Goal: Task Accomplishment & Management: Manage account settings

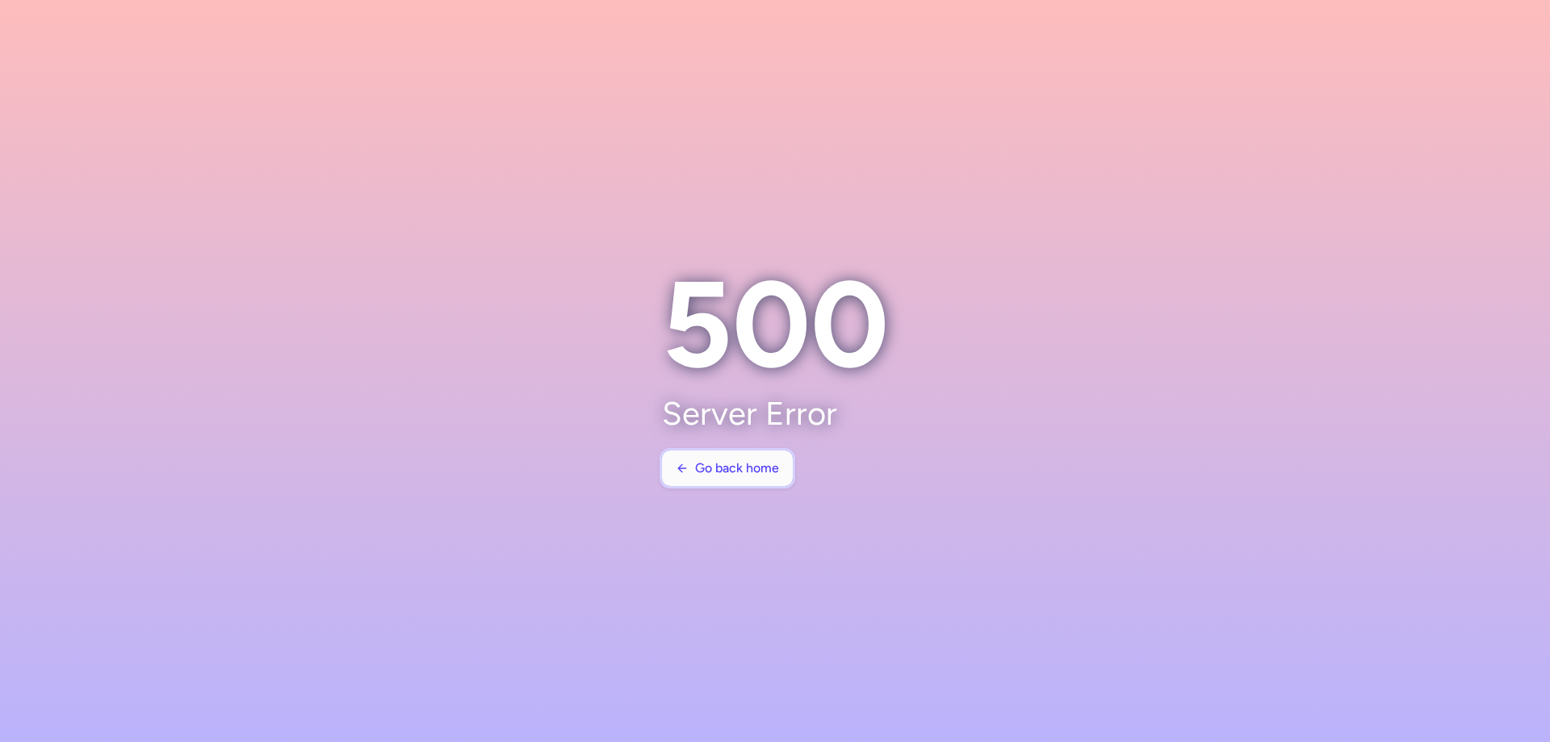
click at [725, 469] on span "Go back home" at bounding box center [737, 468] width 84 height 15
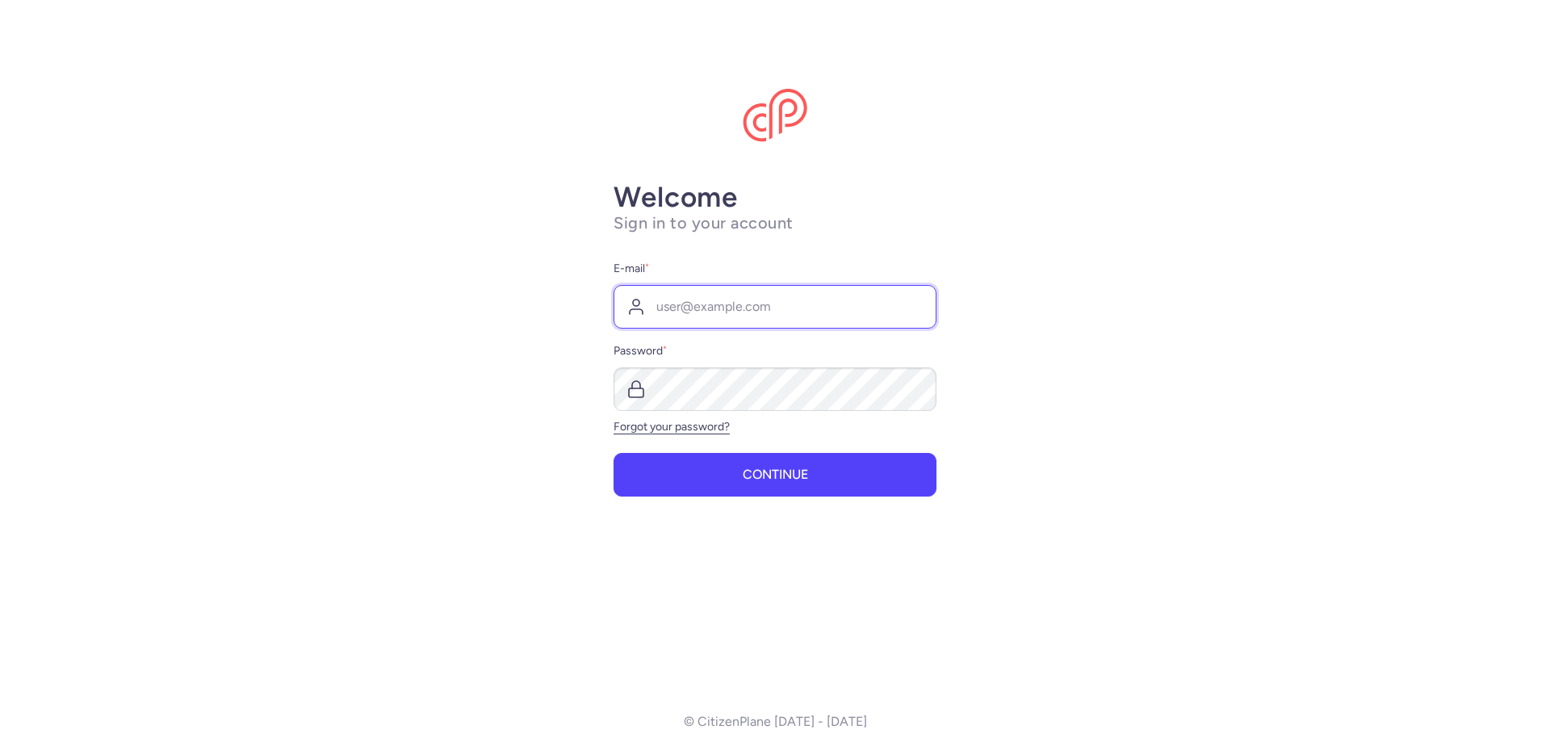
type input "transports@thalasso-to.com"
click at [748, 497] on div "Welcome Sign in to your account E-mail * transports@thalasso-to.com Password * …" at bounding box center [775, 428] width 323 height 495
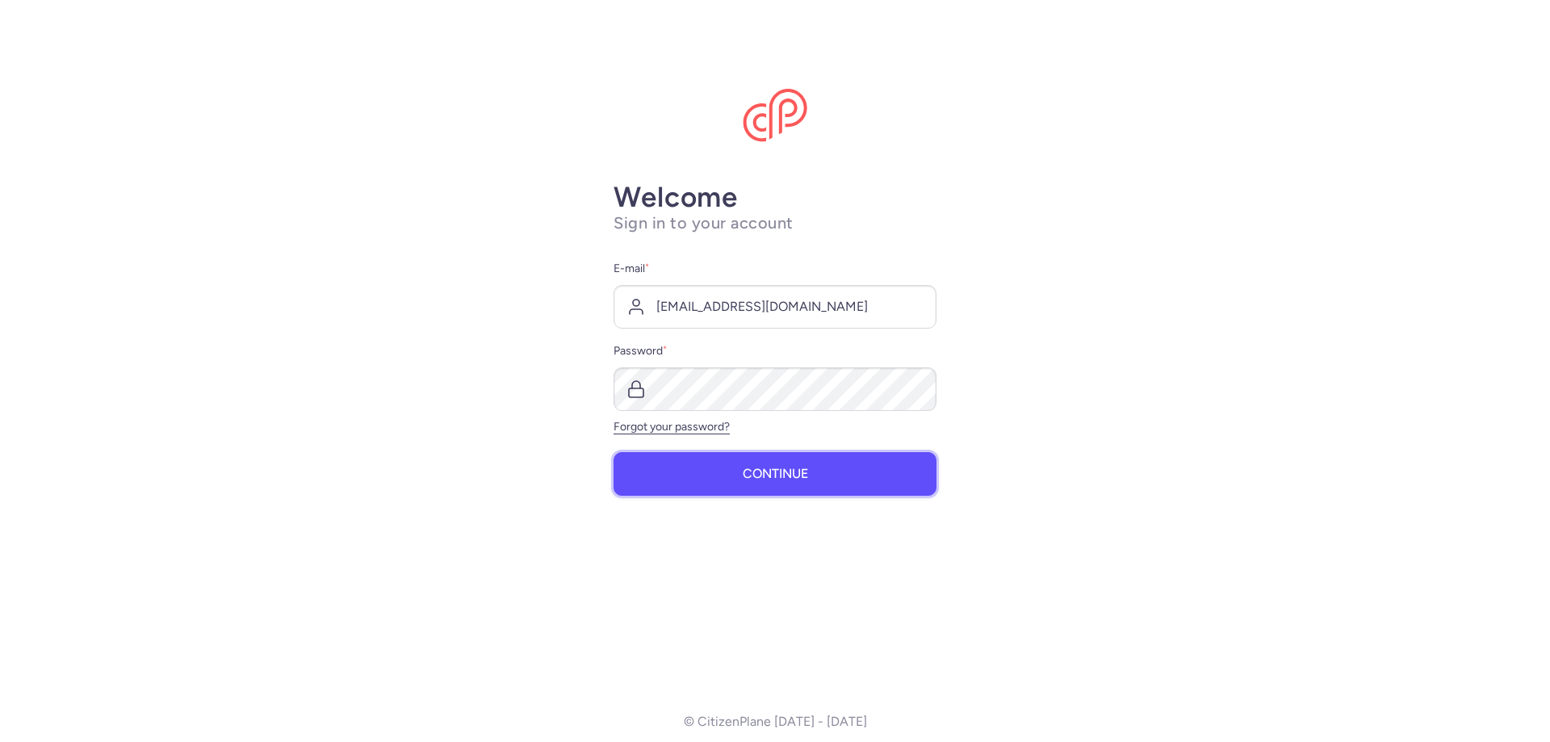
click at [743, 486] on button "Continue" at bounding box center [775, 474] width 323 height 44
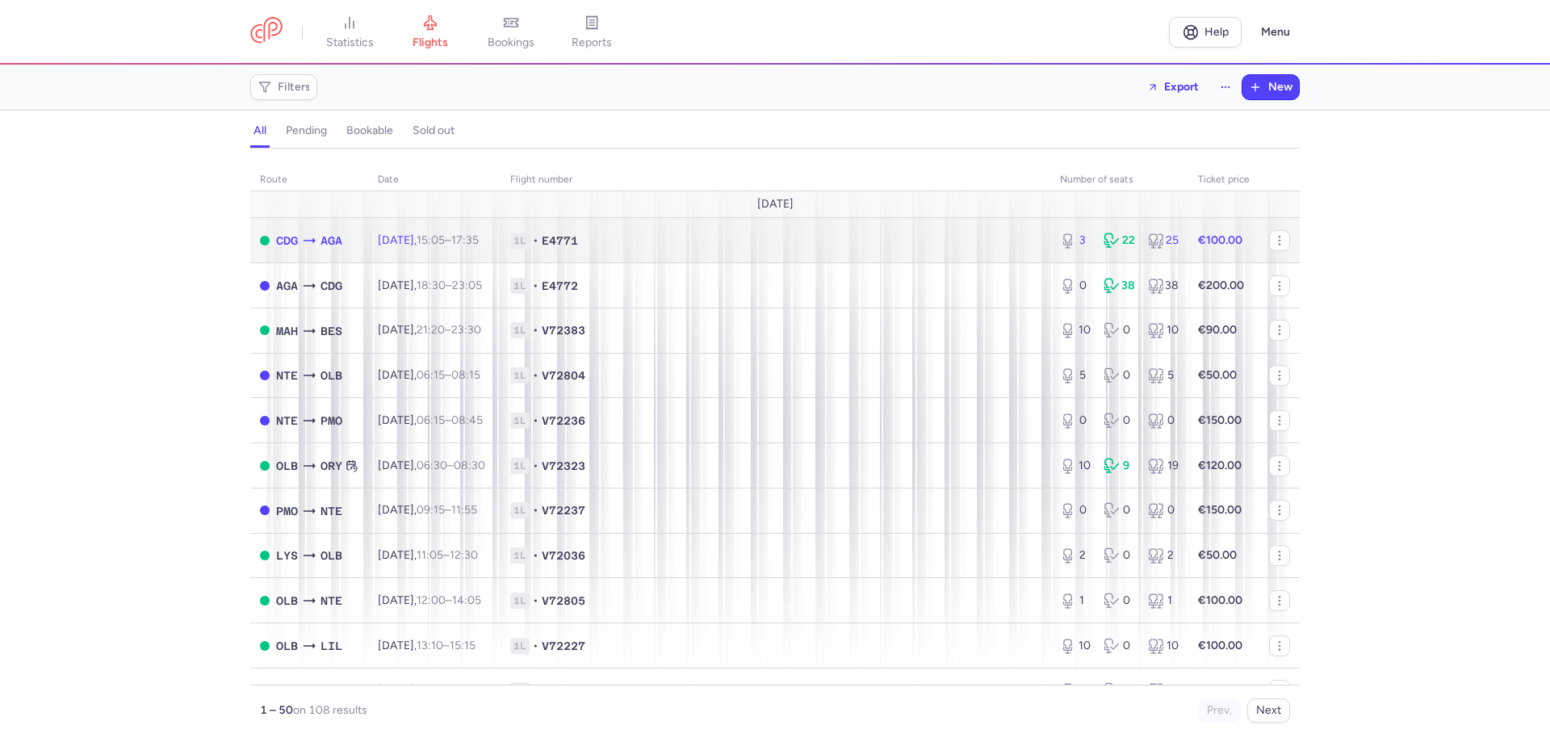
click at [461, 249] on td "Thu, 14 Aug, 15:05 – 17:35 +0" at bounding box center [434, 240] width 132 height 45
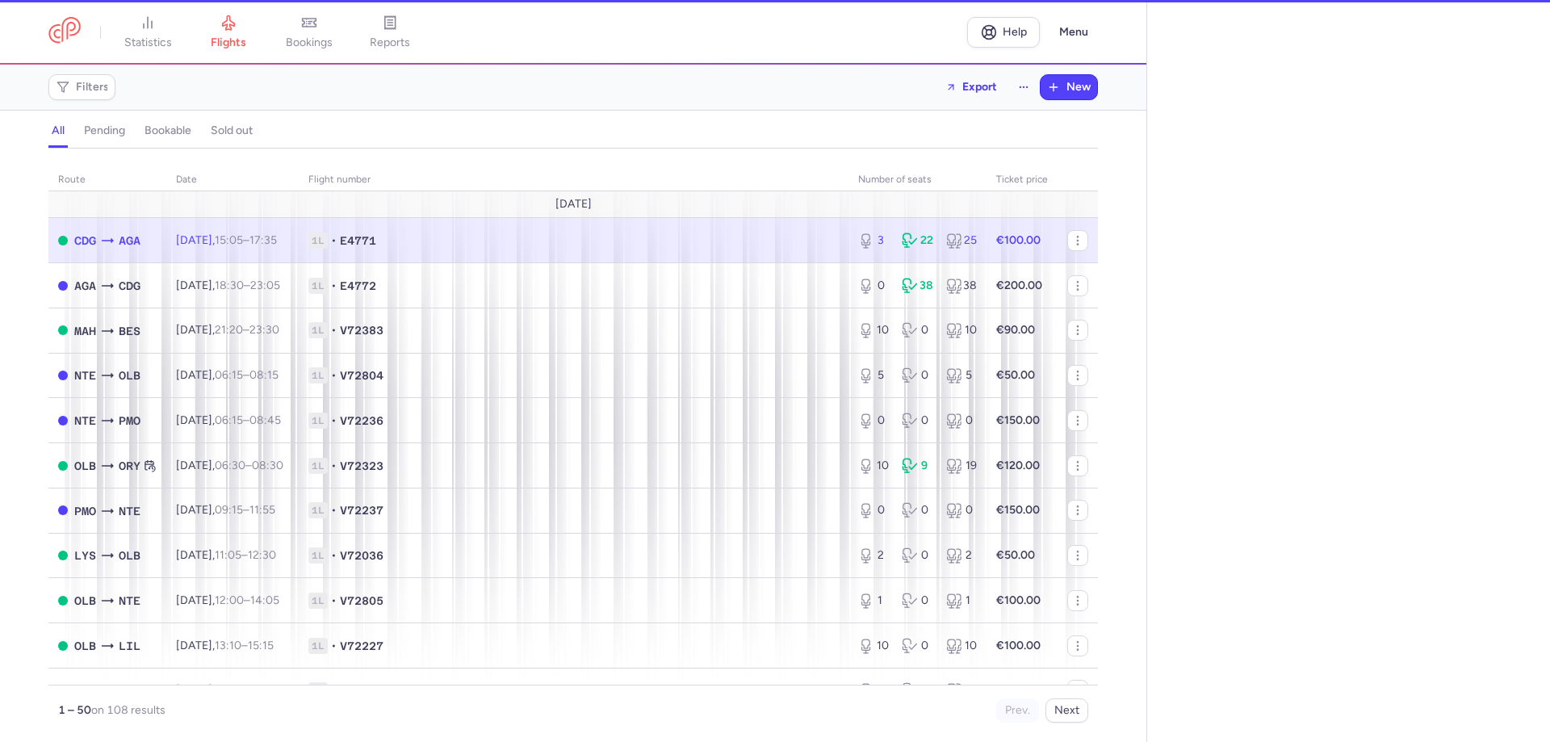
select select "days"
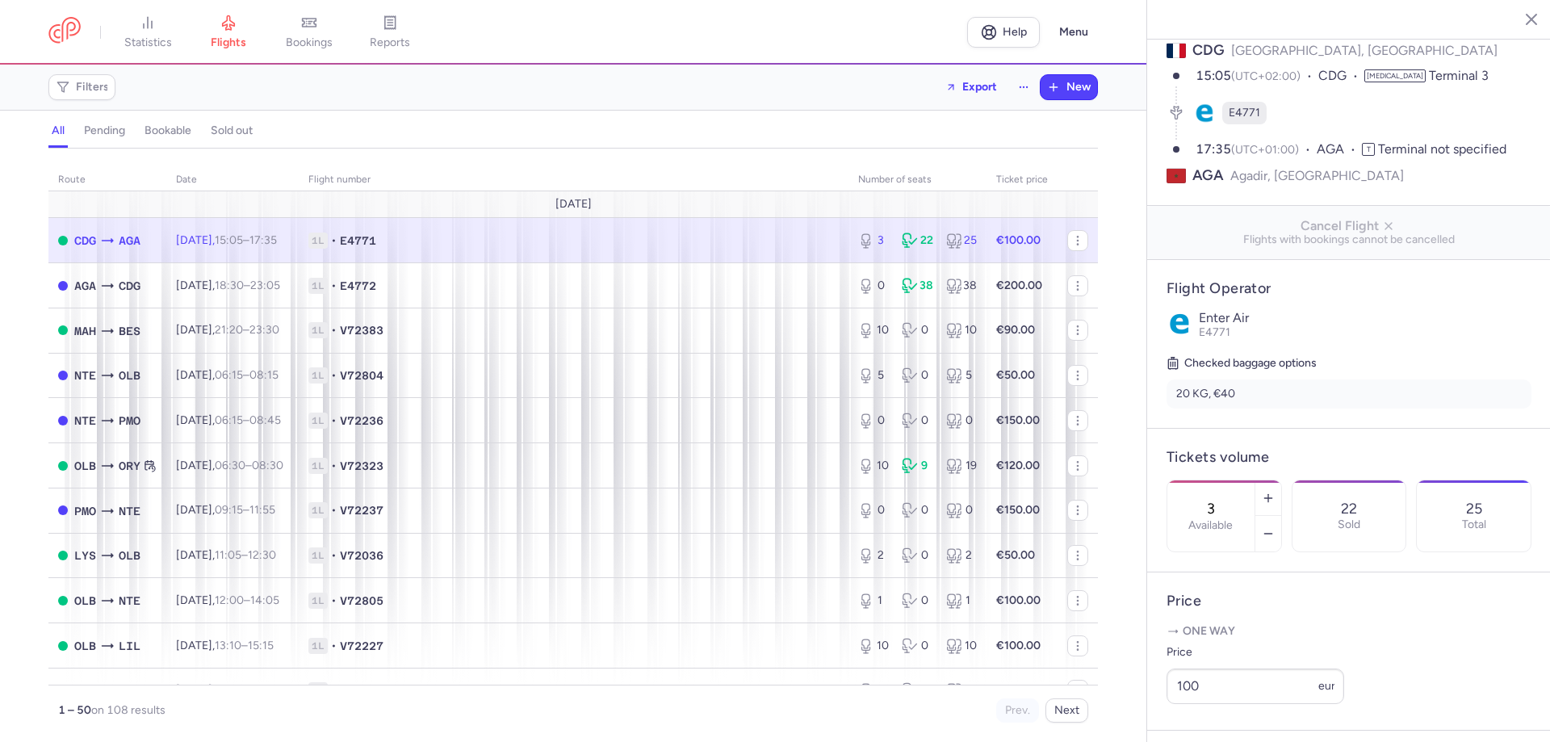
scroll to position [161, 0]
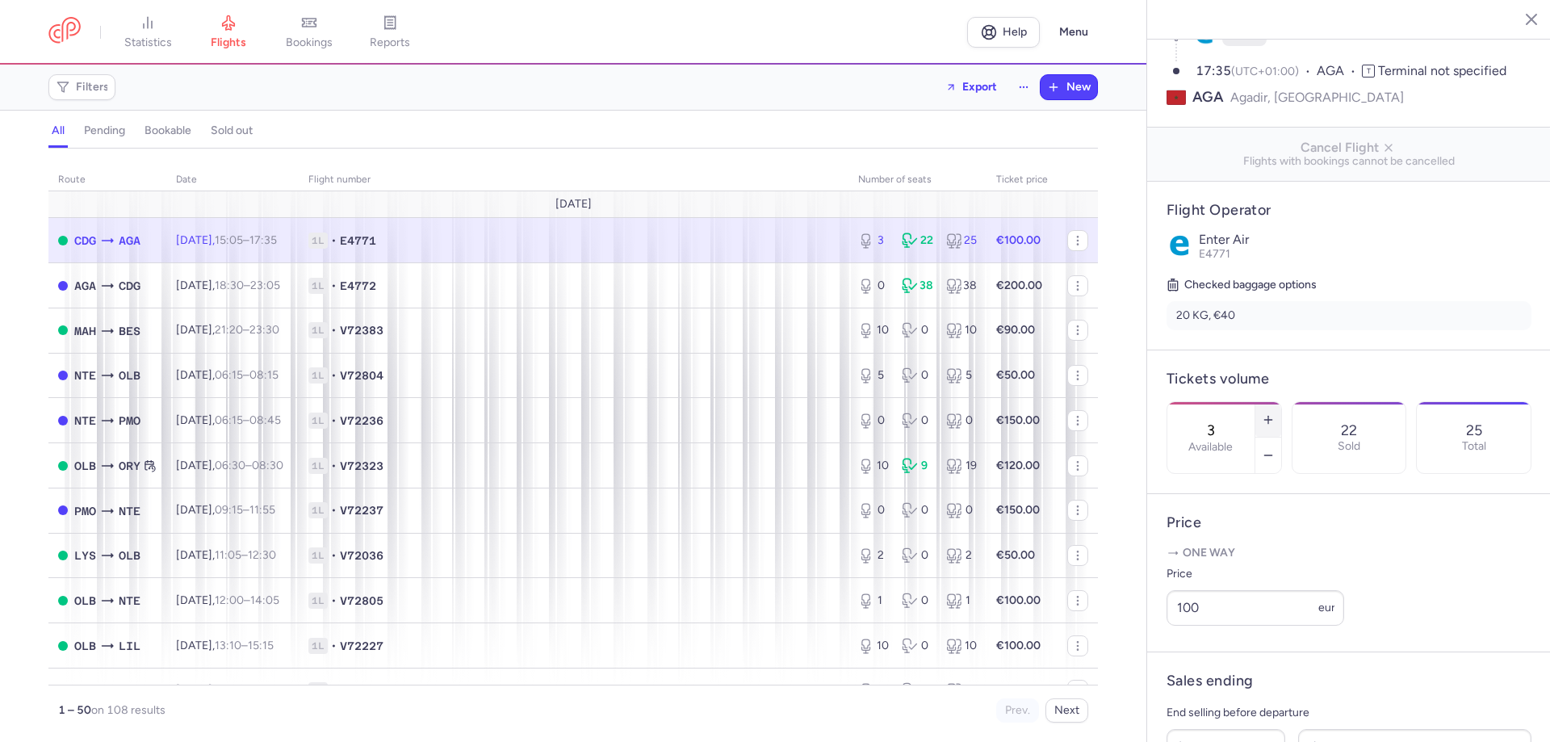
click at [1268, 416] on line "button" at bounding box center [1268, 419] width 0 height 7
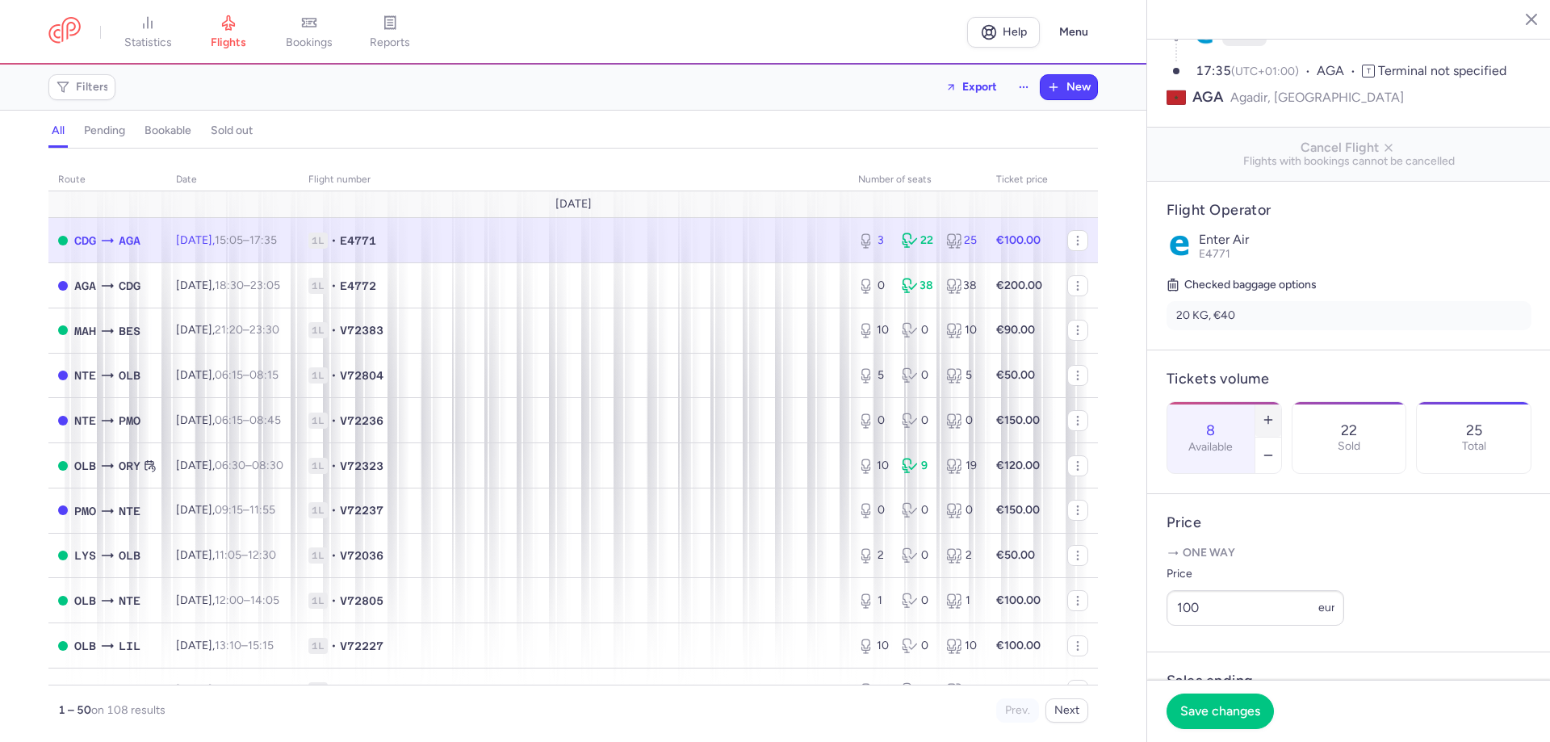
click at [1268, 416] on line "button" at bounding box center [1268, 419] width 0 height 7
click at [1229, 714] on span "Save changes" at bounding box center [1220, 710] width 80 height 15
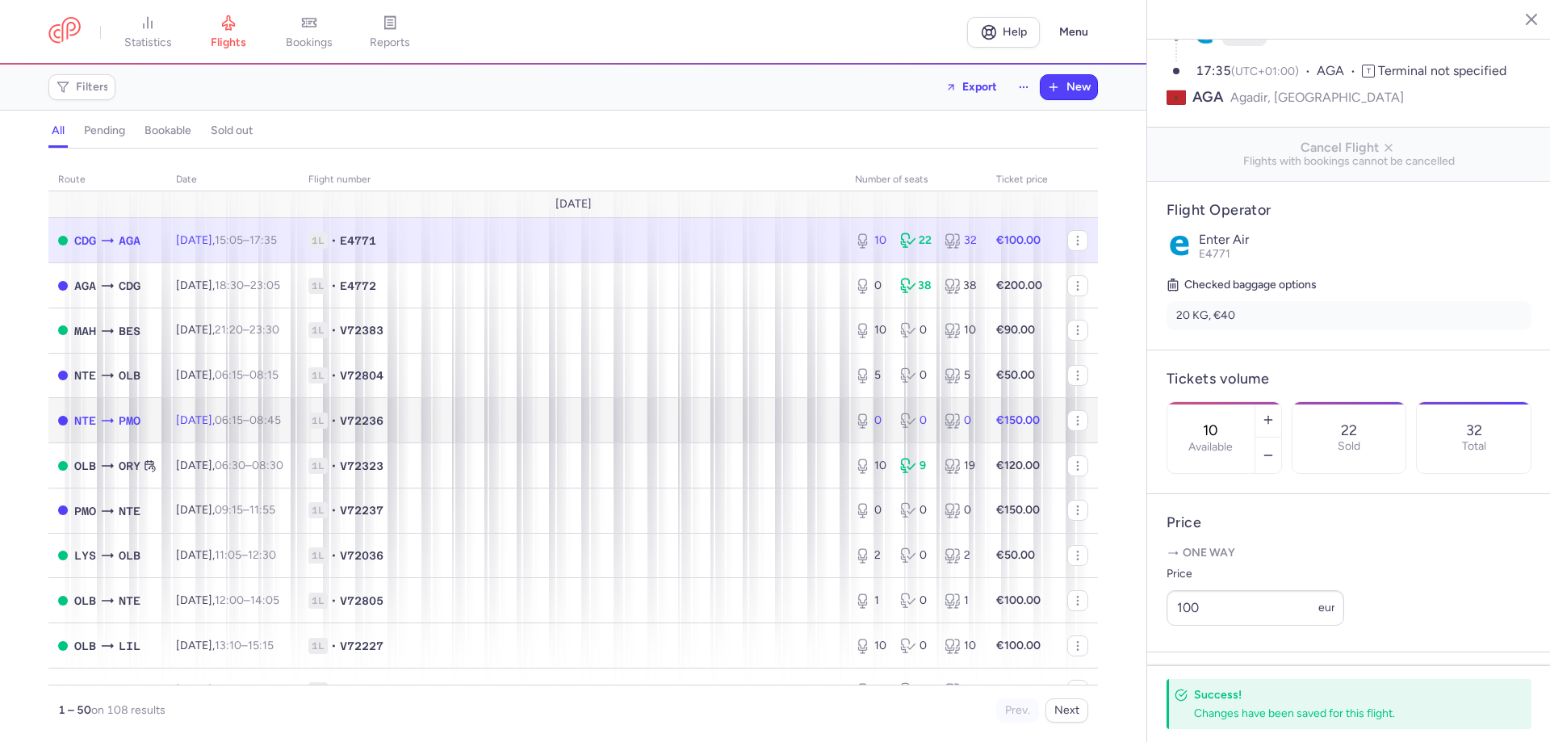
click at [281, 423] on time "08:45 +0" at bounding box center [264, 420] width 31 height 14
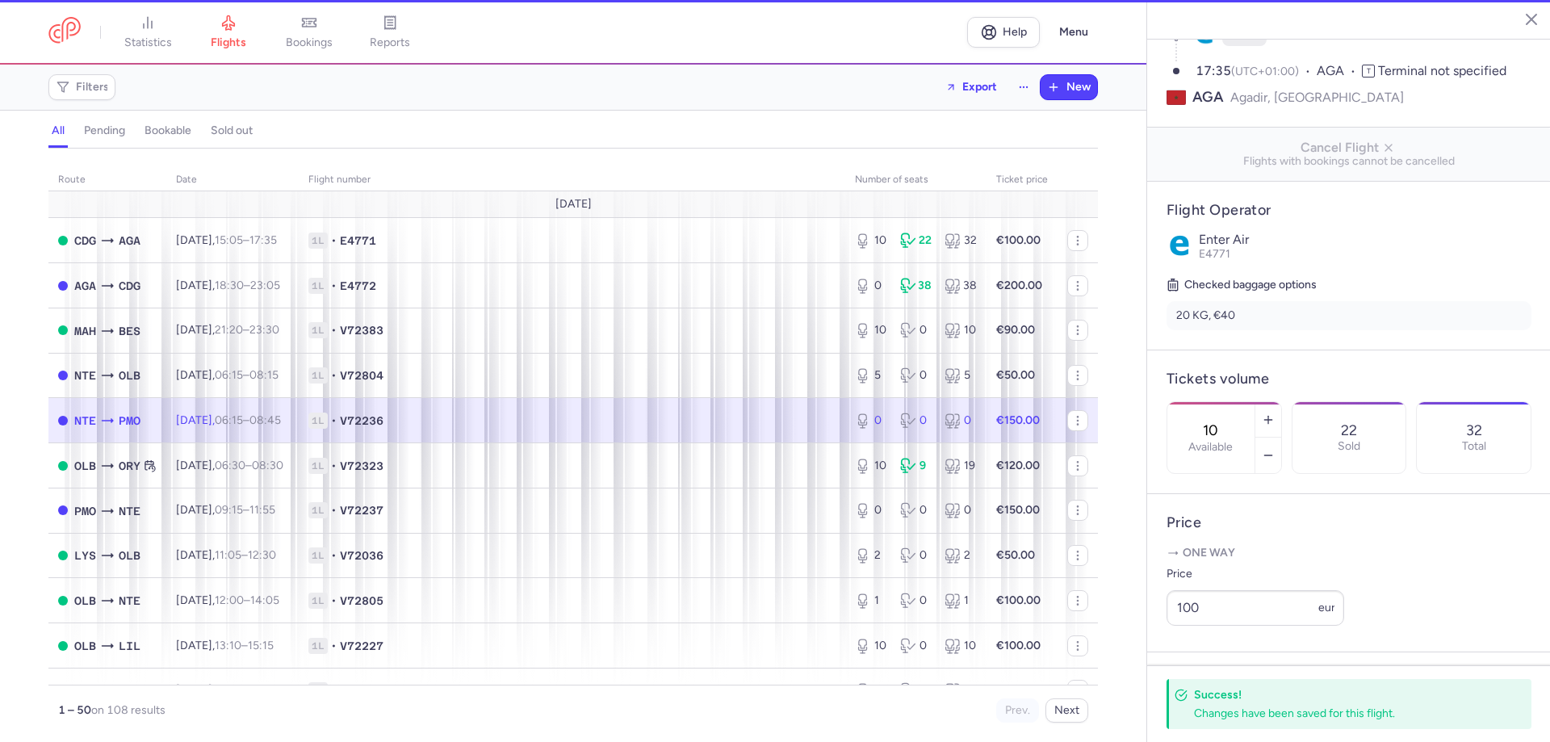
type input "0"
type input "2"
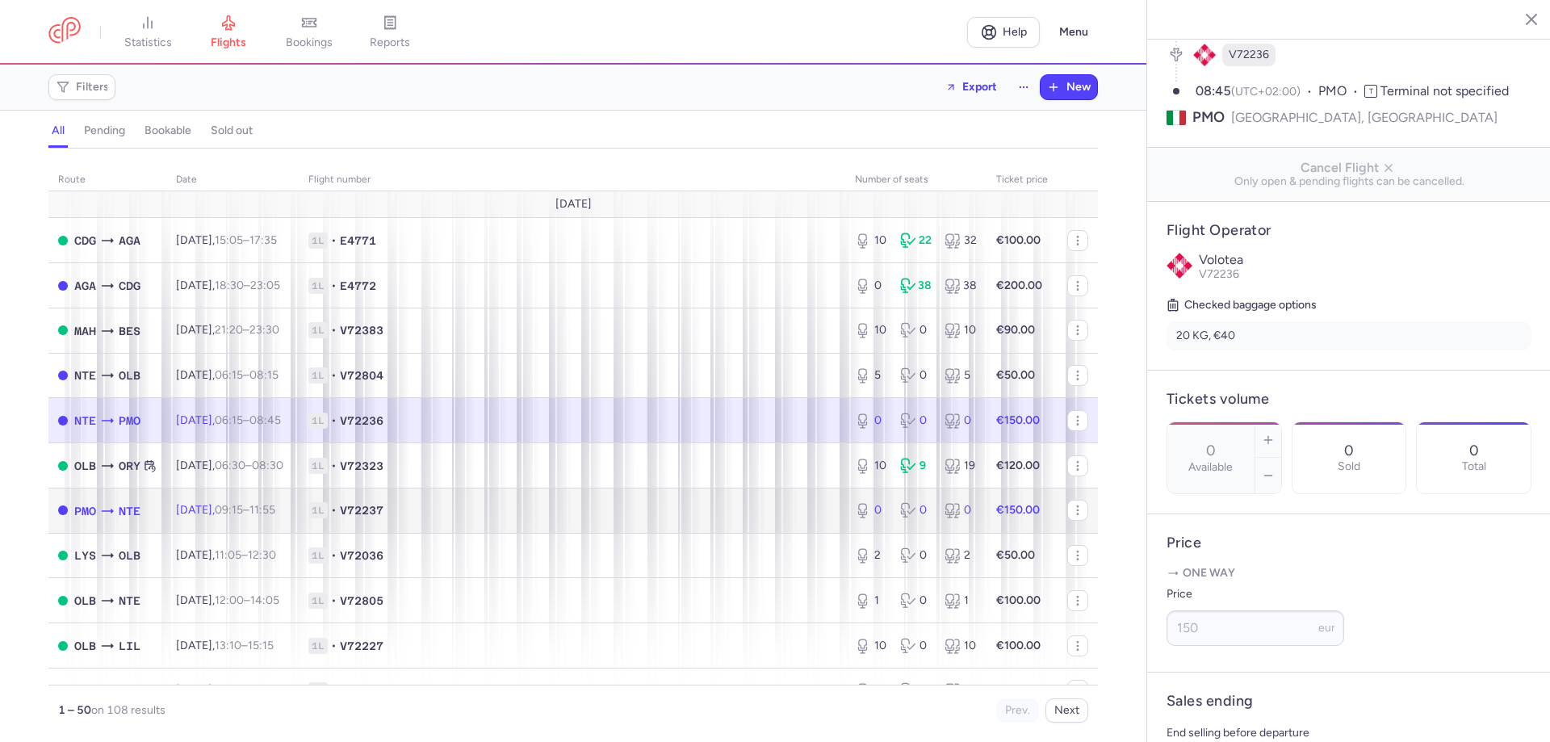
click at [297, 522] on td "Fri, 15 Aug, 09:15 – 11:55 +0" at bounding box center [232, 510] width 132 height 45
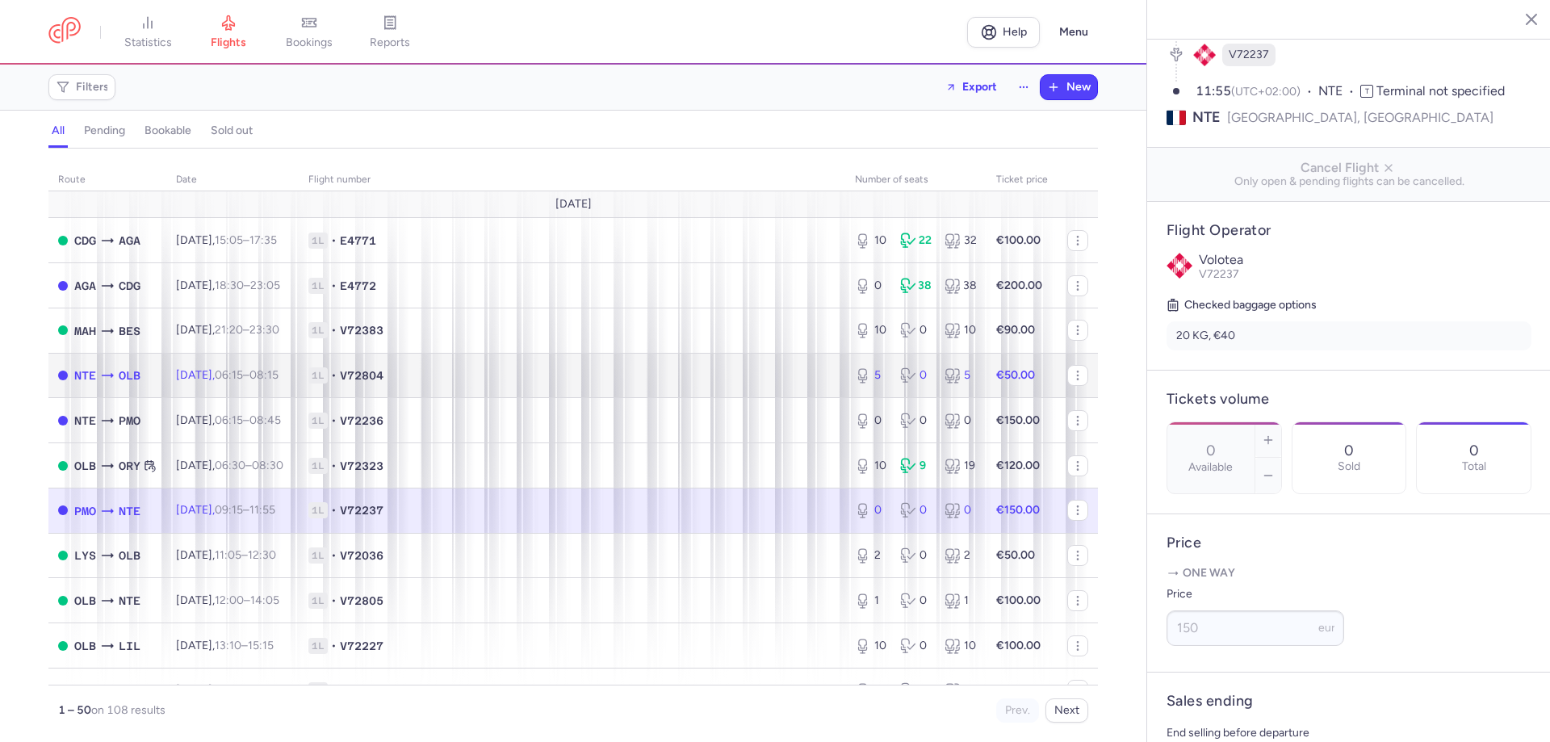
click at [257, 367] on td "Fri, 15 Aug, 06:15 – 08:15 +0" at bounding box center [232, 375] width 132 height 45
type input "5"
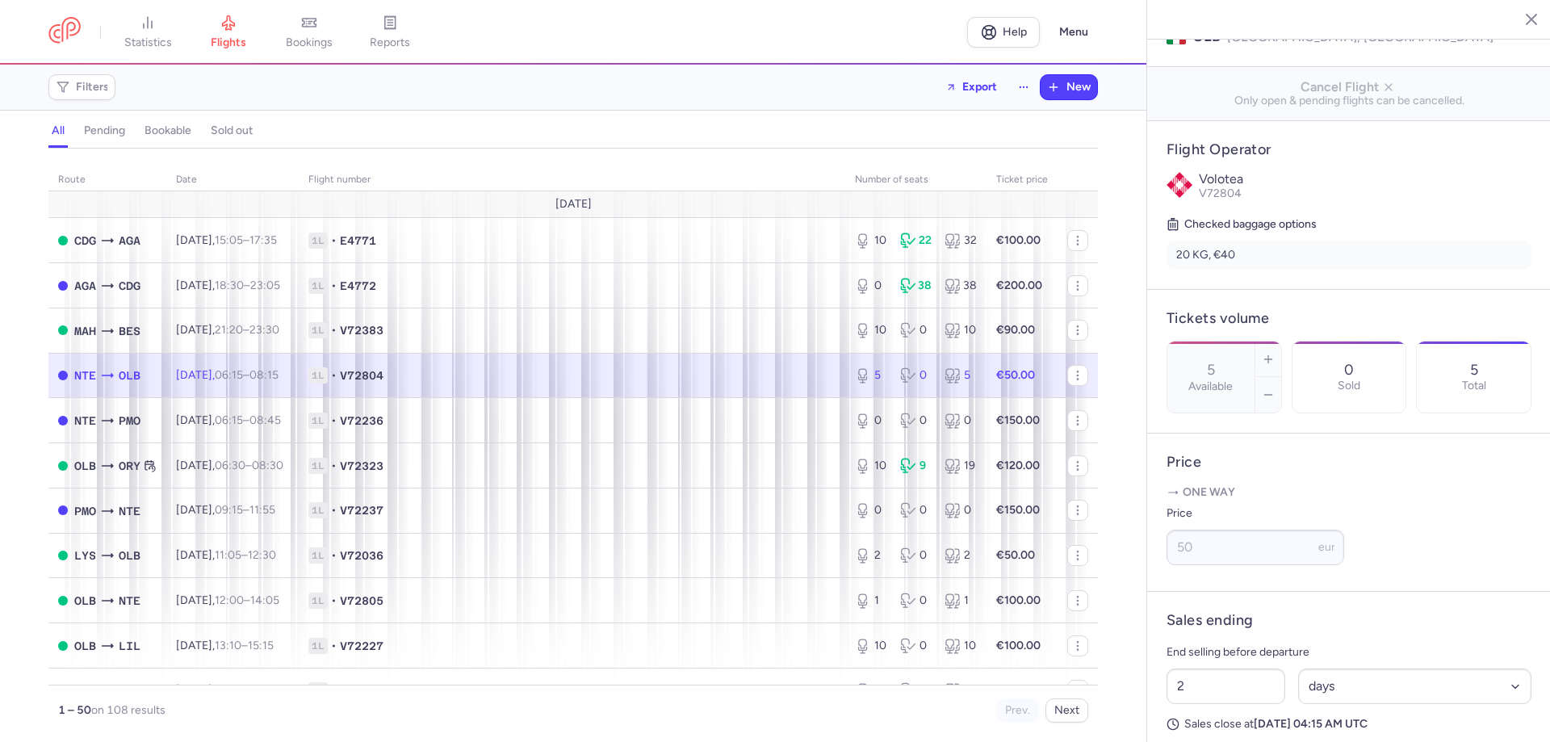
scroll to position [383, 0]
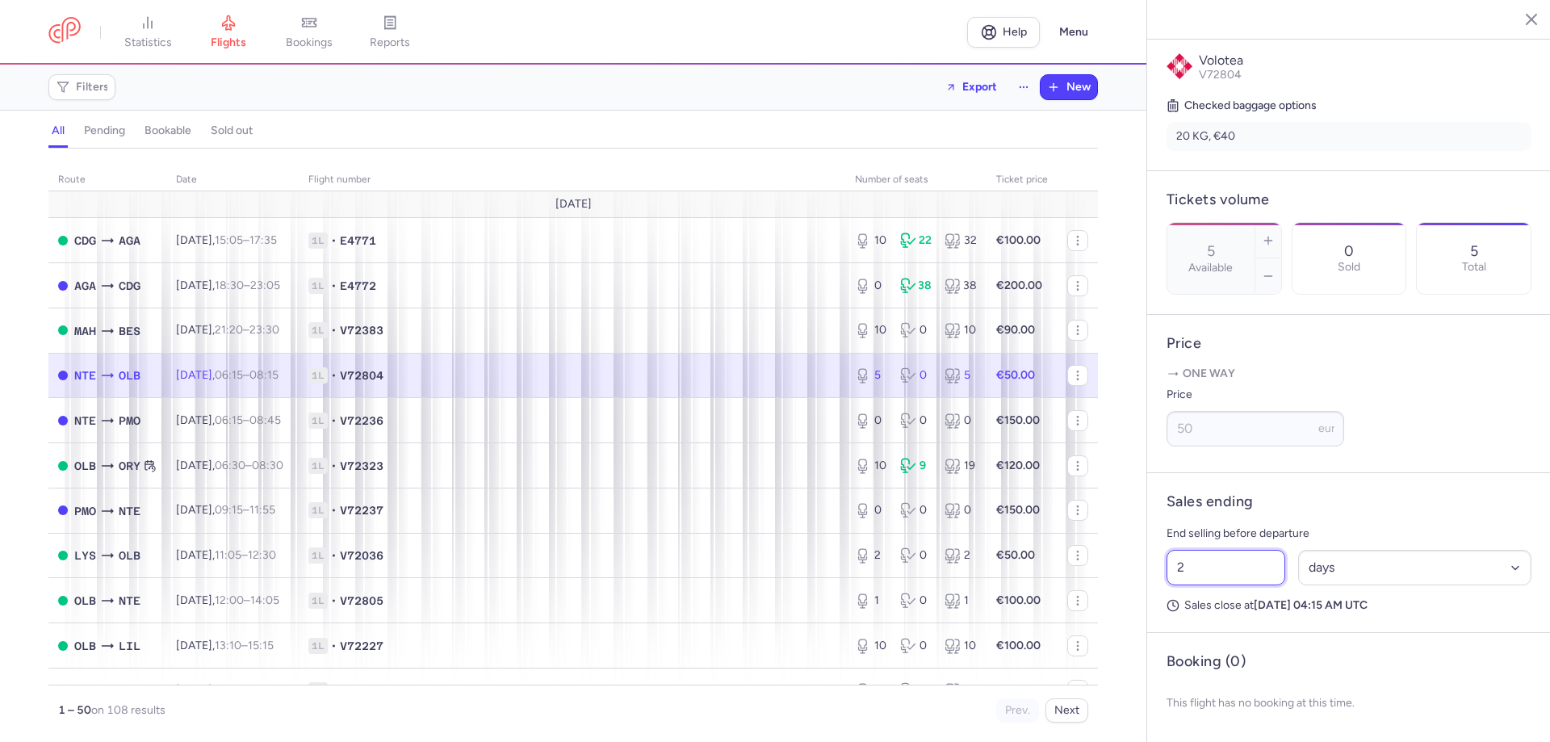
drag, startPoint x: 1183, startPoint y: 564, endPoint x: 1156, endPoint y: 561, distance: 26.8
click at [1156, 561] on article "Sales ending End selling before departure 2 Select an option hours days Sales c…" at bounding box center [1349, 553] width 404 height 160
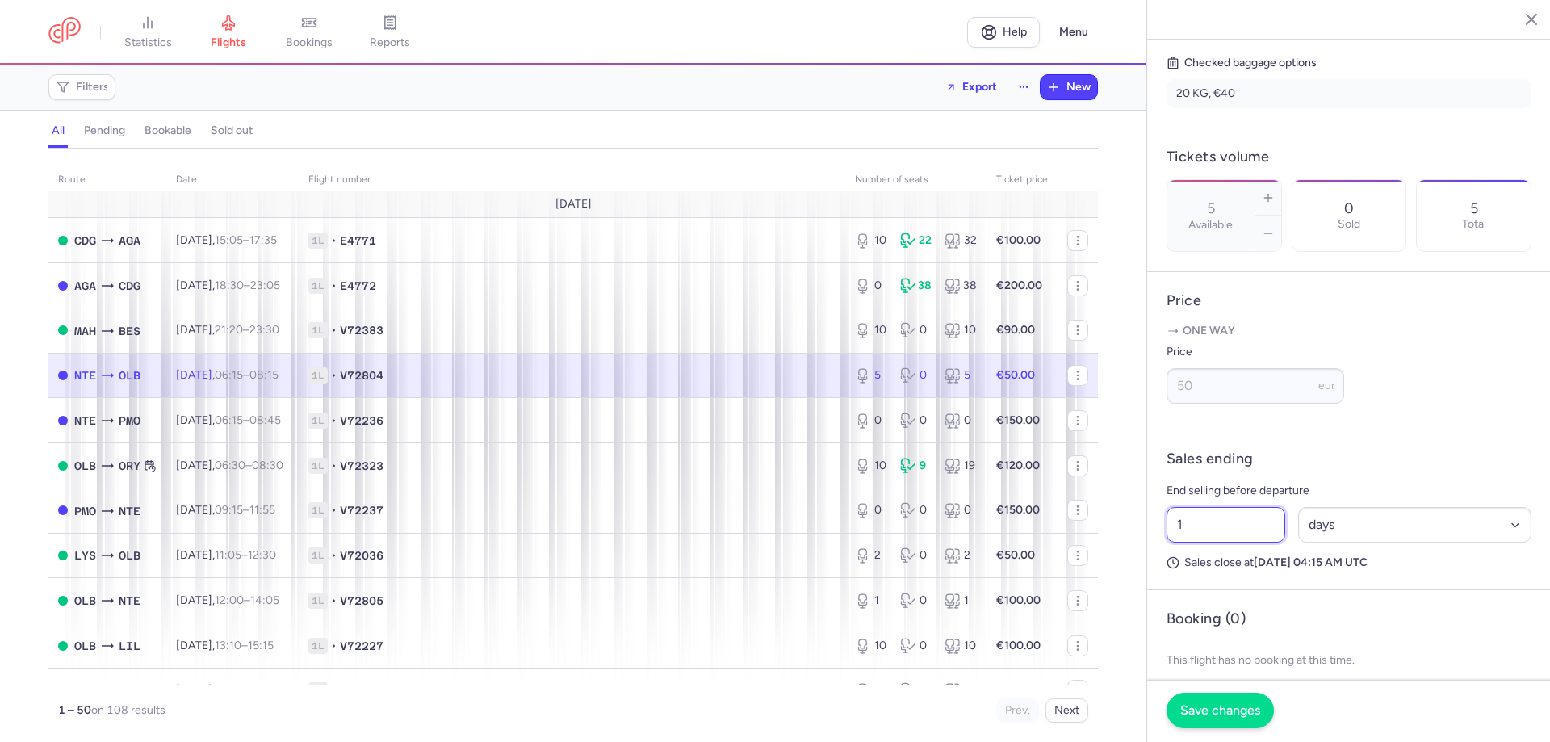
type input "1"
click at [1264, 710] on button "Save changes" at bounding box center [1220, 711] width 107 height 36
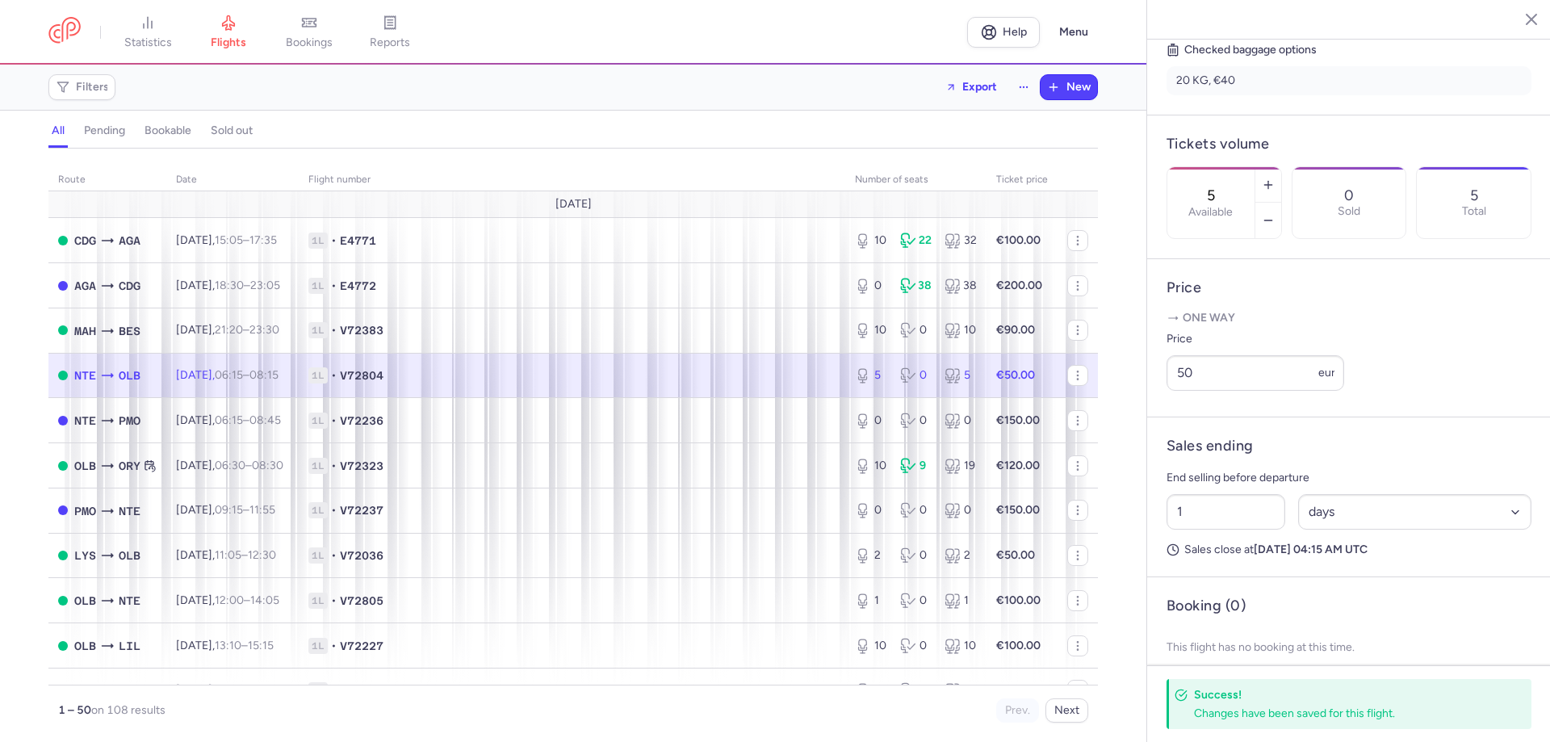
scroll to position [371, 0]
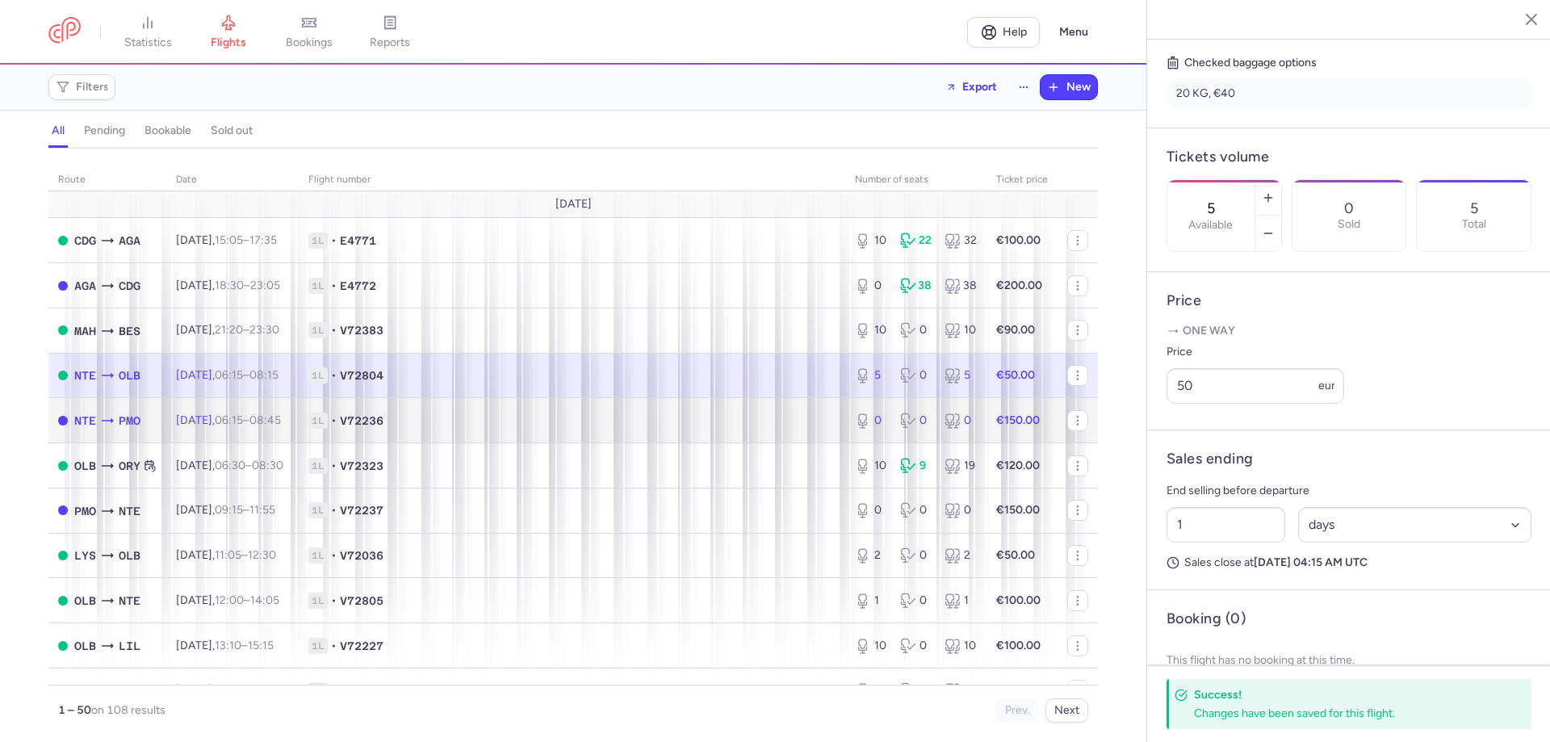
click at [546, 426] on span "1L • V72236" at bounding box center [571, 421] width 527 height 16
type input "0"
type input "2"
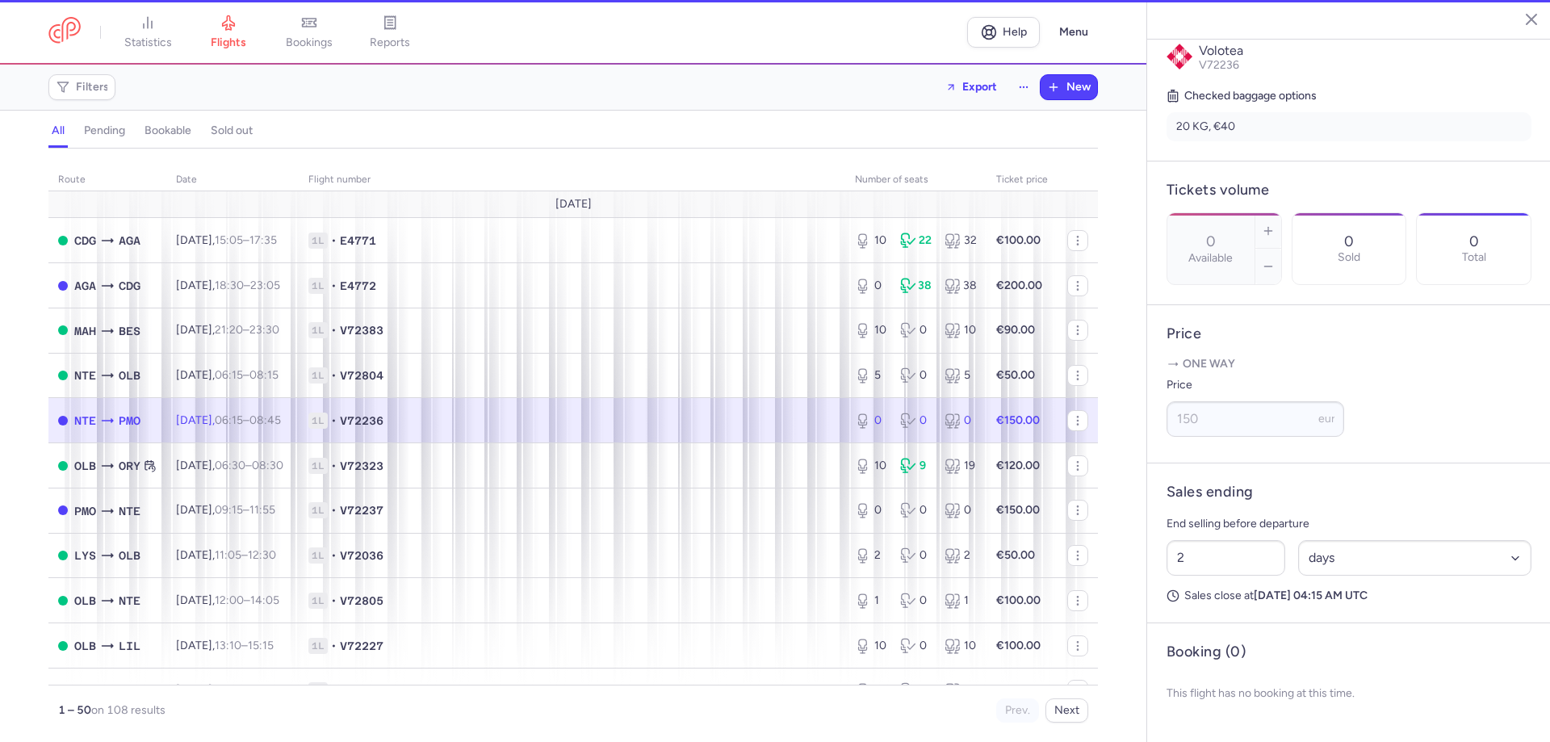
scroll to position [383, 0]
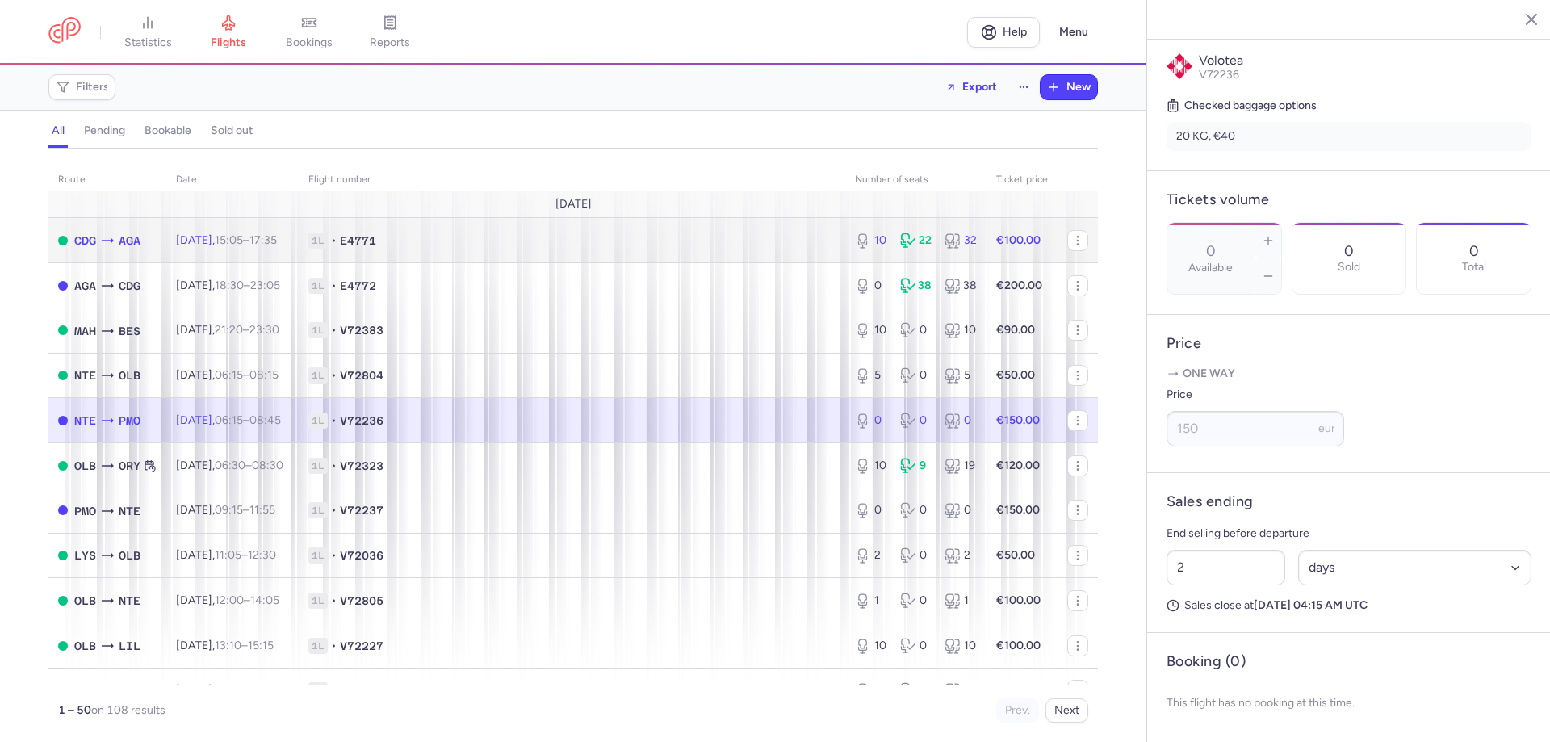
click at [192, 237] on span "Thu, 14 Aug, 15:05 – 17:35 +0" at bounding box center [226, 240] width 101 height 14
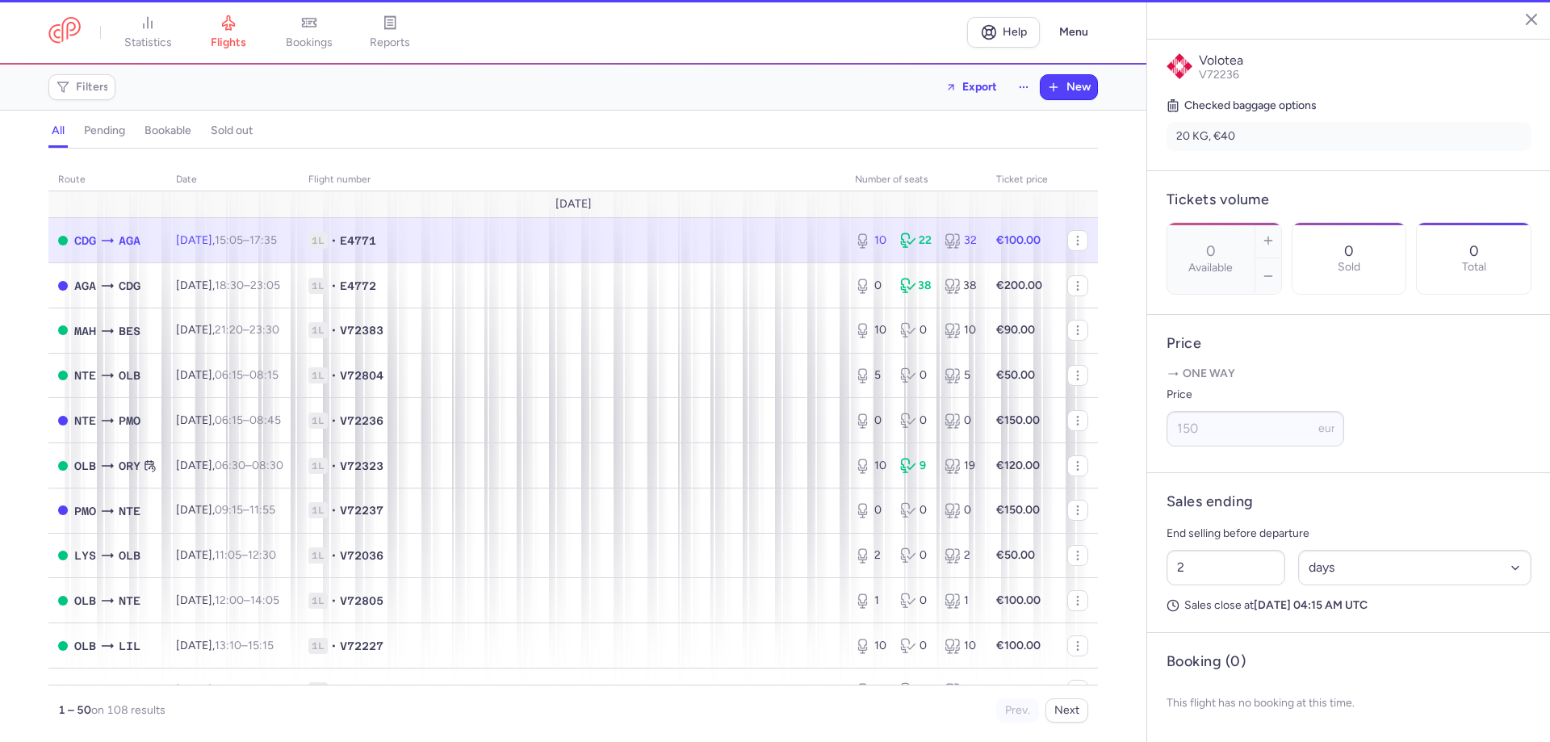
type input "10"
type input "1"
